Goal: Task Accomplishment & Management: Complete application form

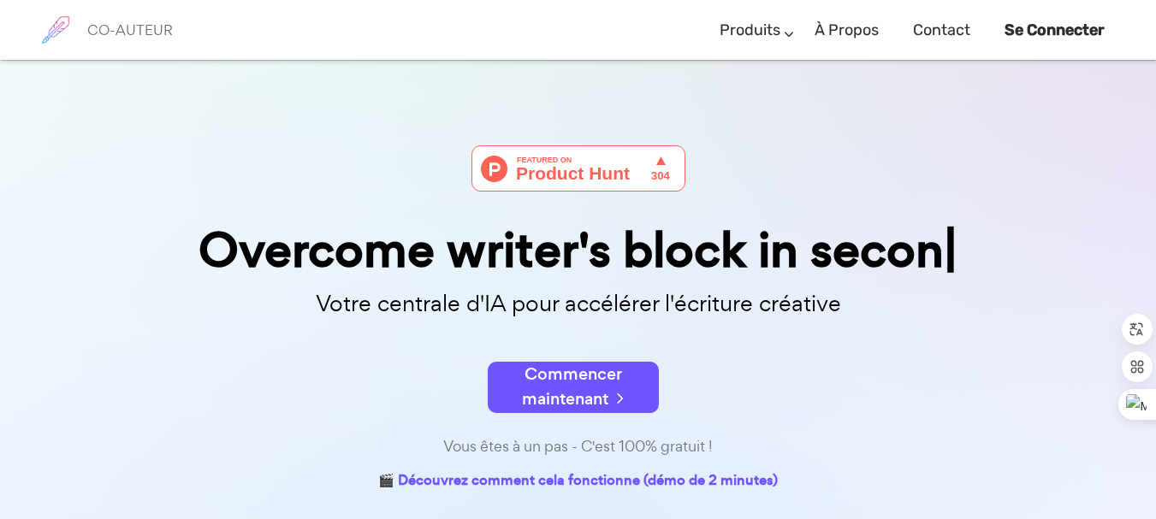
click at [174, 200] on div at bounding box center [579, 185] width 856 height 80
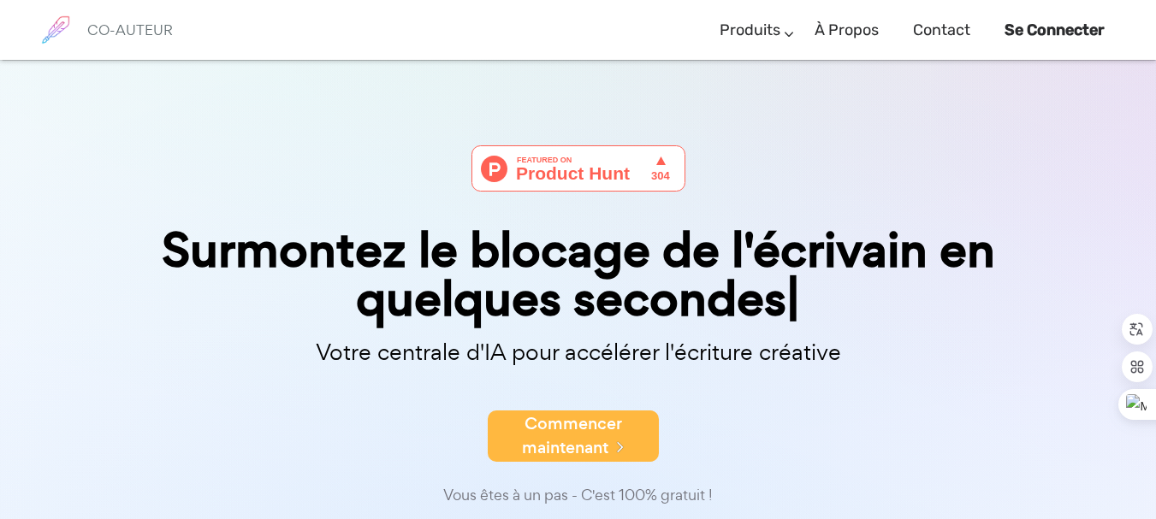
click at [542, 426] on font "Commencer maintenant" at bounding box center [572, 436] width 100 height 48
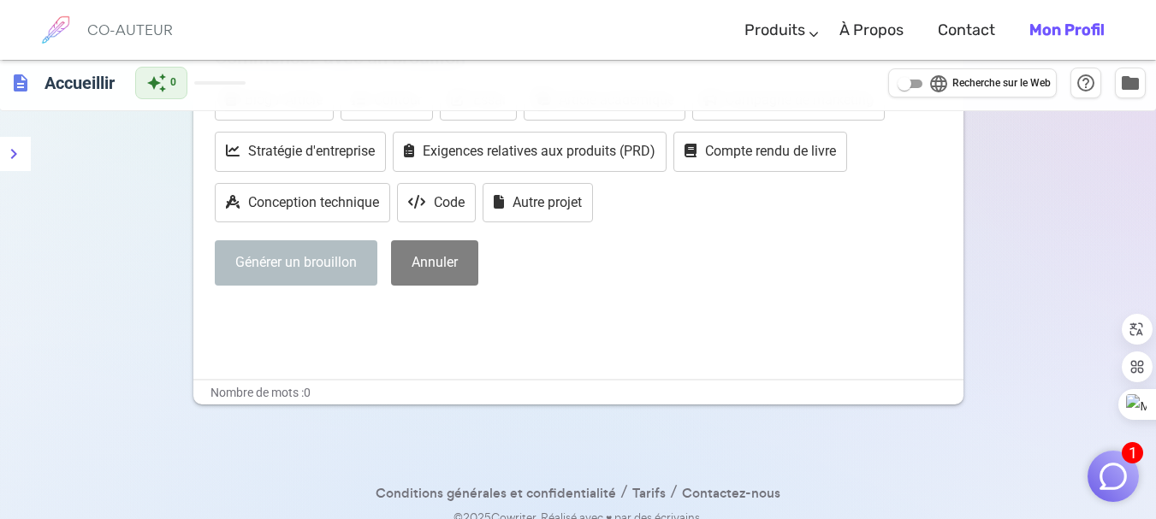
scroll to position [323, 0]
